Goal: Task Accomplishment & Management: Manage account settings

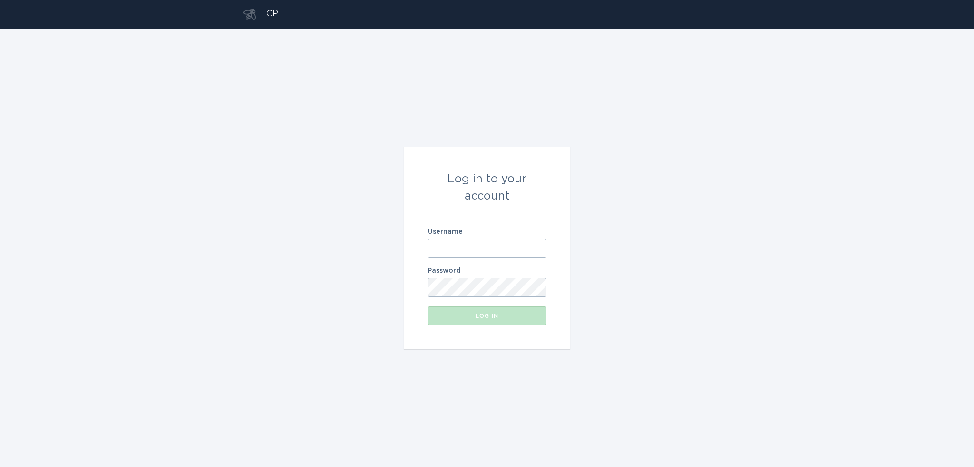
click at [505, 247] on input "Username" at bounding box center [486, 248] width 119 height 19
click at [506, 247] on input "Username" at bounding box center [486, 248] width 119 height 19
click at [485, 248] on input "Username" at bounding box center [486, 248] width 119 height 19
click at [481, 252] on input "Username" at bounding box center [486, 248] width 119 height 19
paste input "[EMAIL_ADDRESS][DOMAIN_NAME]"
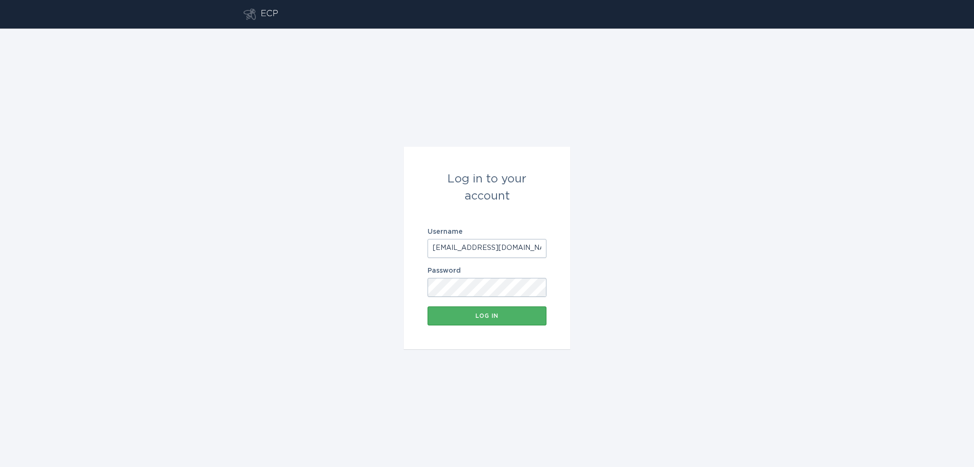
click at [445, 313] on div "Log in" at bounding box center [486, 316] width 109 height 6
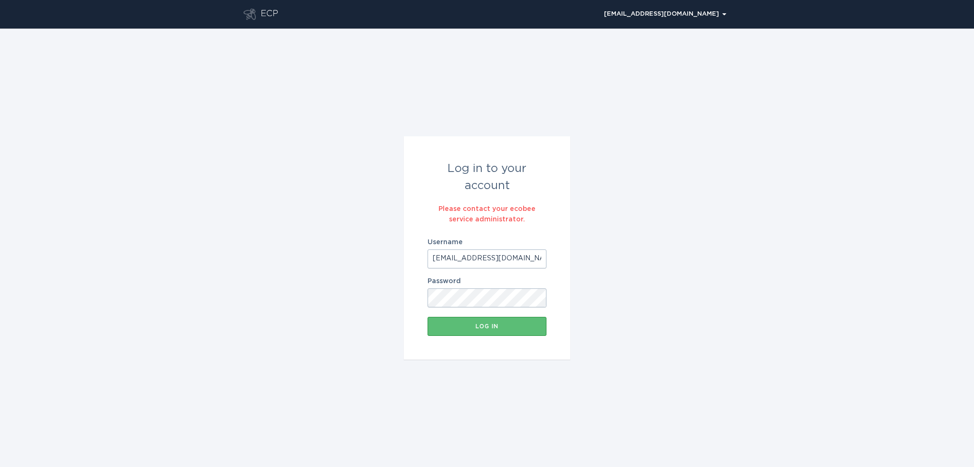
drag, startPoint x: 509, startPoint y: 262, endPoint x: 390, endPoint y: 262, distance: 119.3
click at [390, 262] on div "Log in to your account Please contact your ecobee service administrator. Userna…" at bounding box center [487, 248] width 974 height 439
paste input "mn-dr2"
type input "[EMAIL_ADDRESS][DOMAIN_NAME]"
drag, startPoint x: 518, startPoint y: 258, endPoint x: 408, endPoint y: 292, distance: 114.9
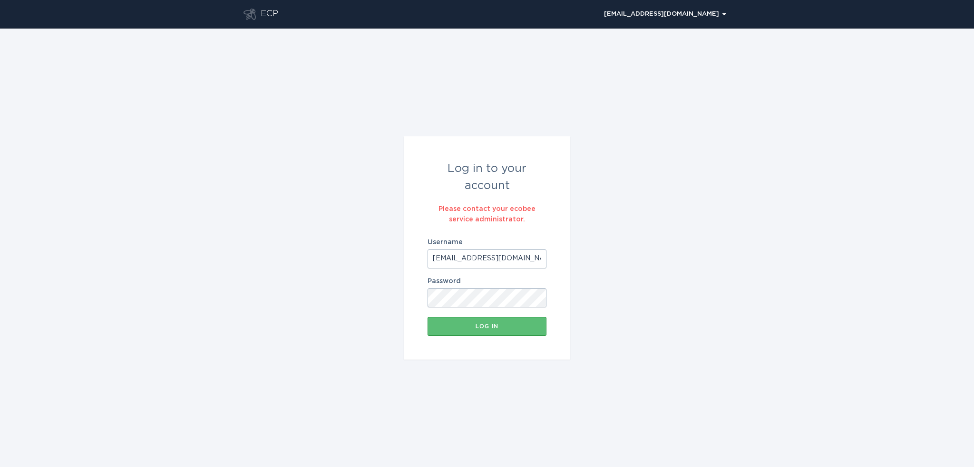
click at [408, 292] on form "Log in to your account Please contact your ecobee service administrator. Userna…" at bounding box center [487, 247] width 166 height 223
click at [445, 323] on button "Log in" at bounding box center [486, 326] width 119 height 19
